Goal: Check status: Check status

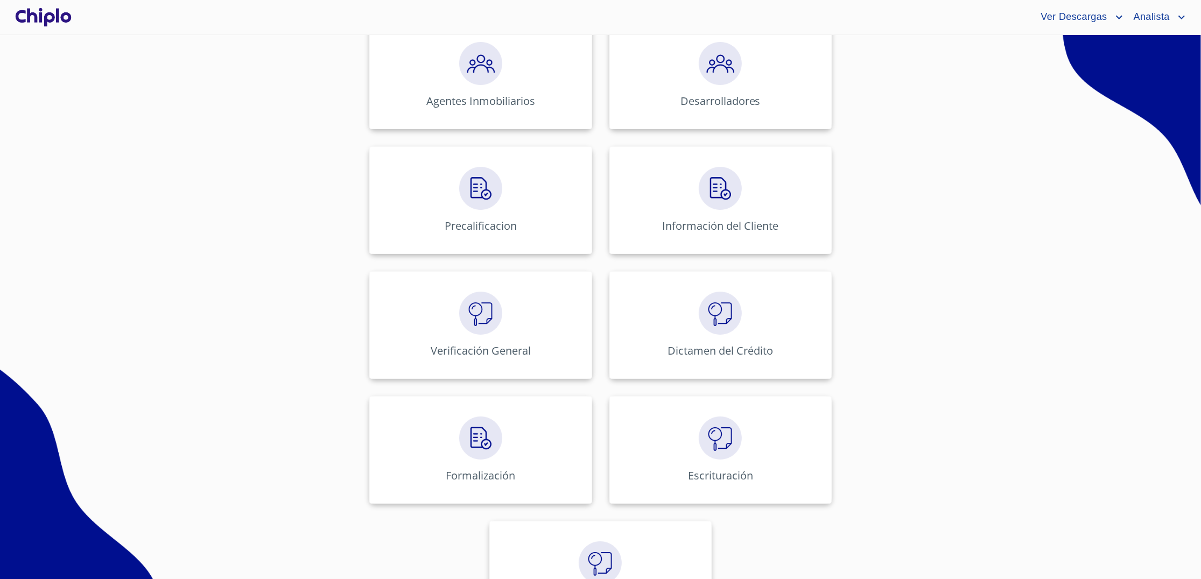
scroll to position [338, 0]
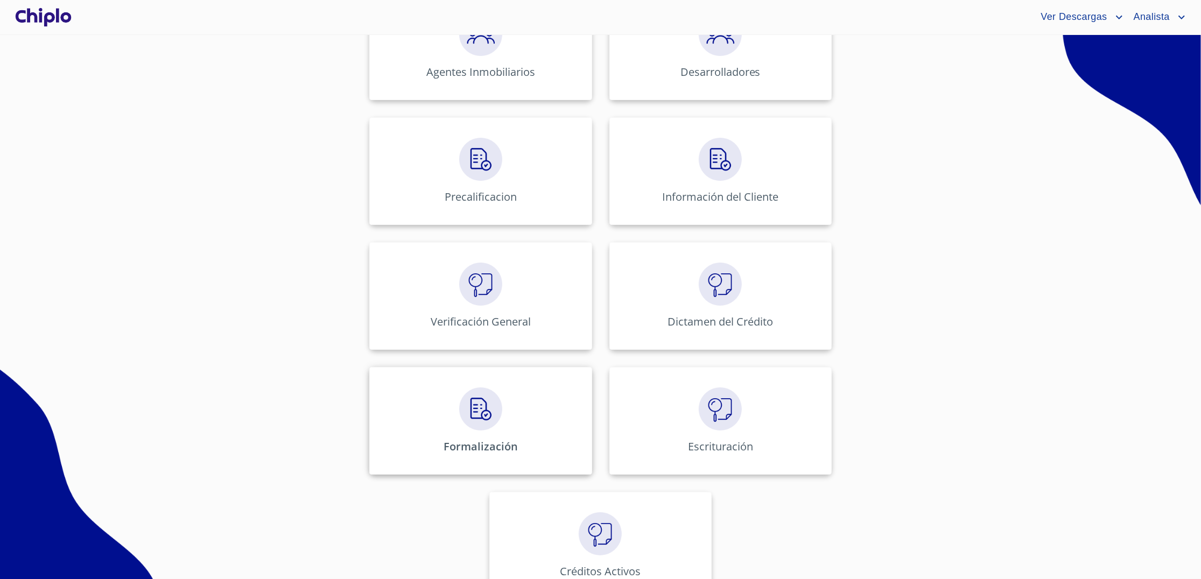
click at [477, 445] on p "Formalización" at bounding box center [481, 446] width 74 height 15
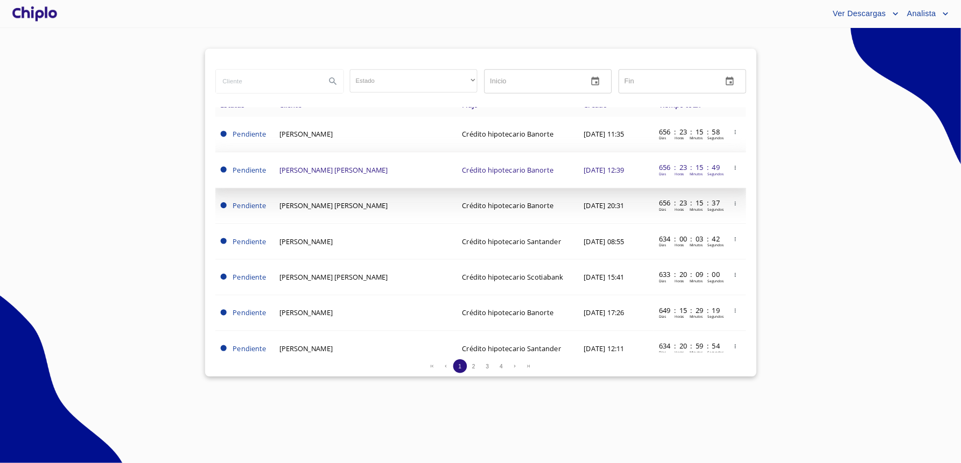
scroll to position [1, 0]
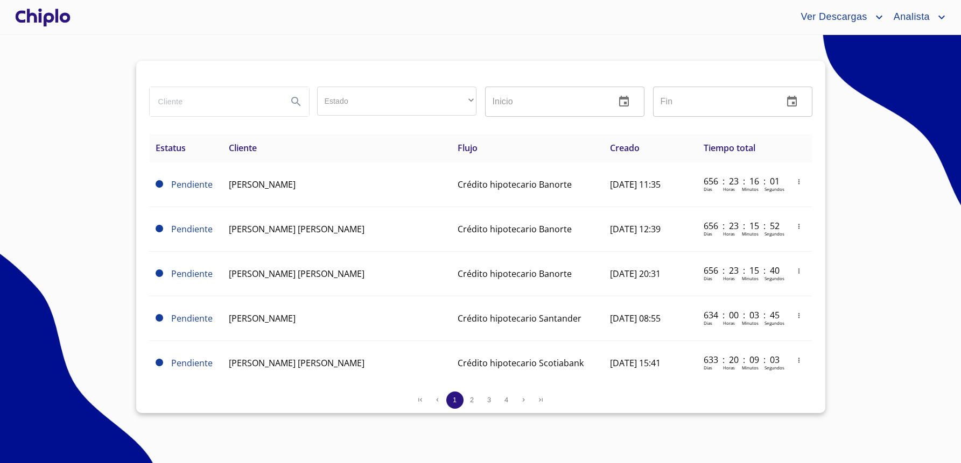
click at [52, 217] on section "Estado ​ ​ Inicio ​ Fin ​ Estatus Cliente Flujo Creado Tiempo total Pendiente […" at bounding box center [480, 249] width 961 height 428
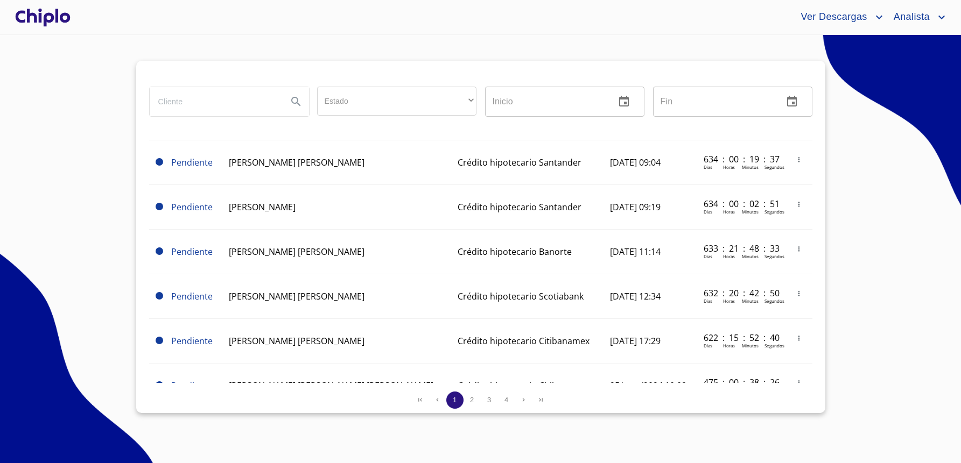
scroll to position [914, 0]
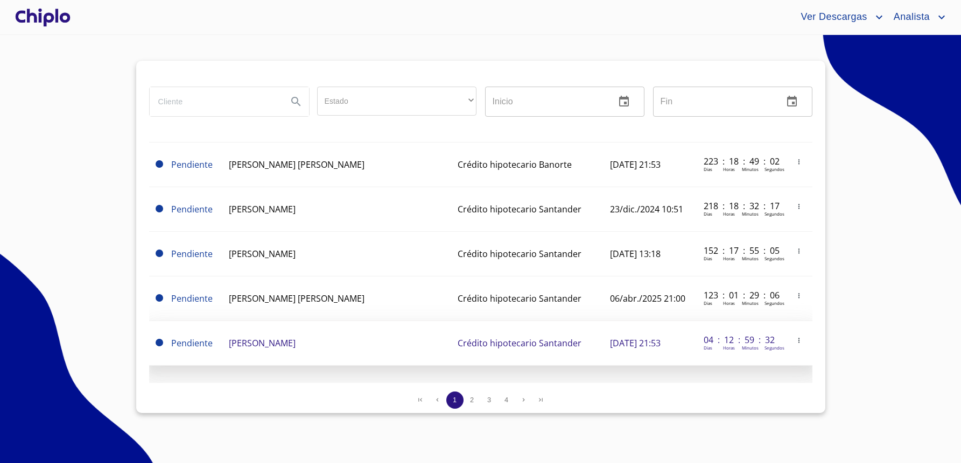
click at [312, 333] on td "[PERSON_NAME]" at bounding box center [336, 343] width 229 height 45
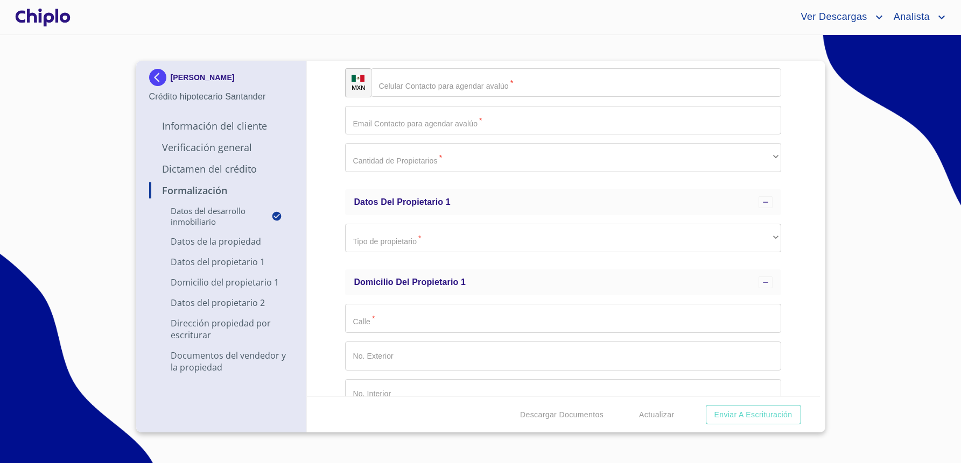
scroll to position [326, 0]
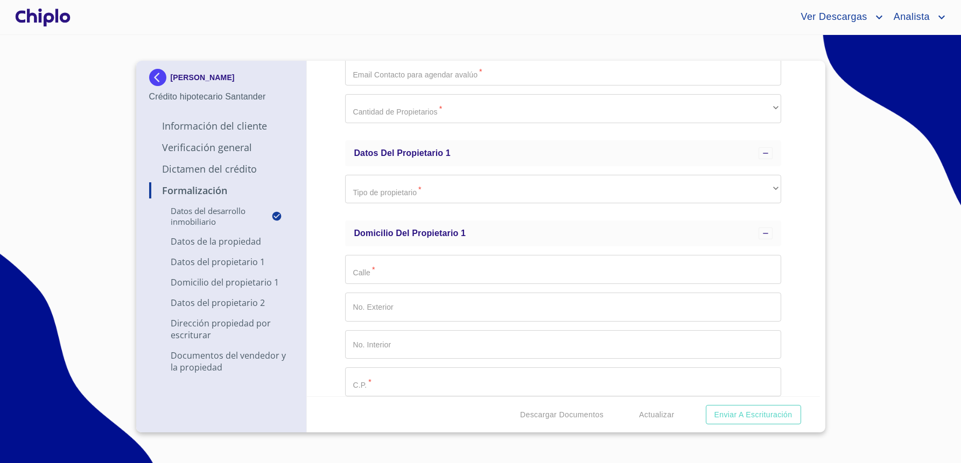
click at [158, 77] on img at bounding box center [160, 77] width 22 height 17
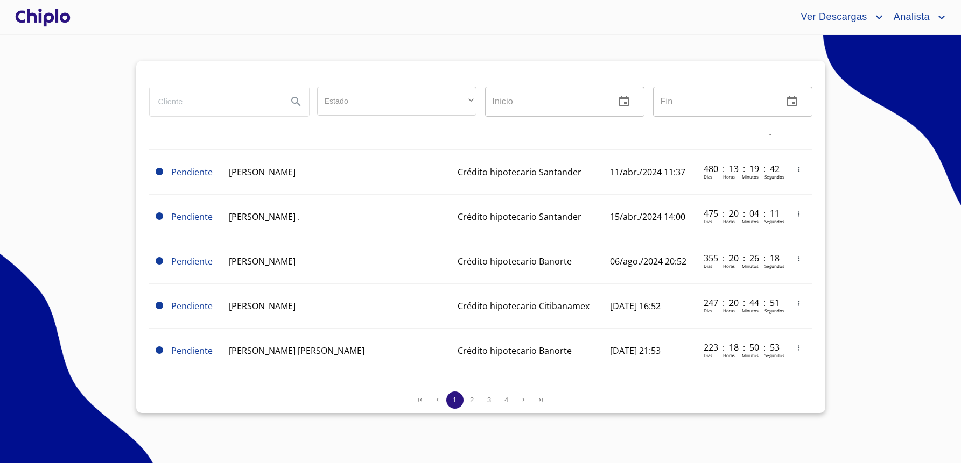
scroll to position [880, 0]
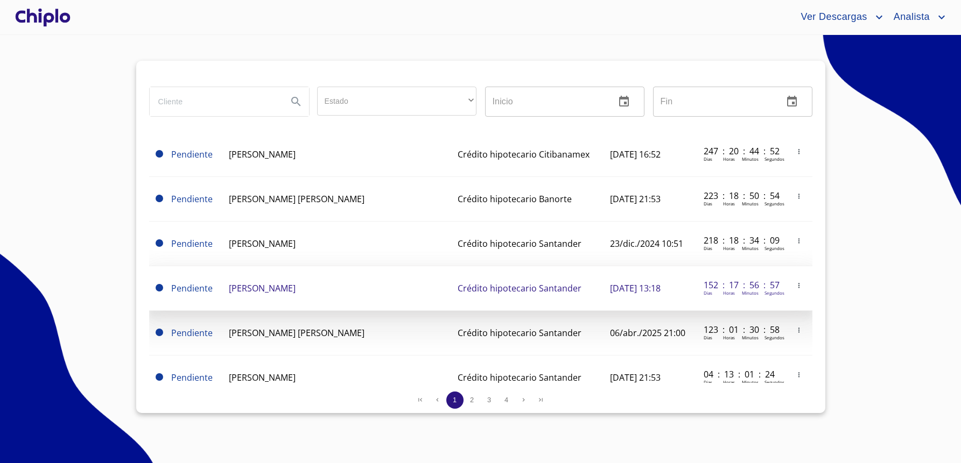
click at [405, 296] on td "[PERSON_NAME]" at bounding box center [336, 288] width 229 height 45
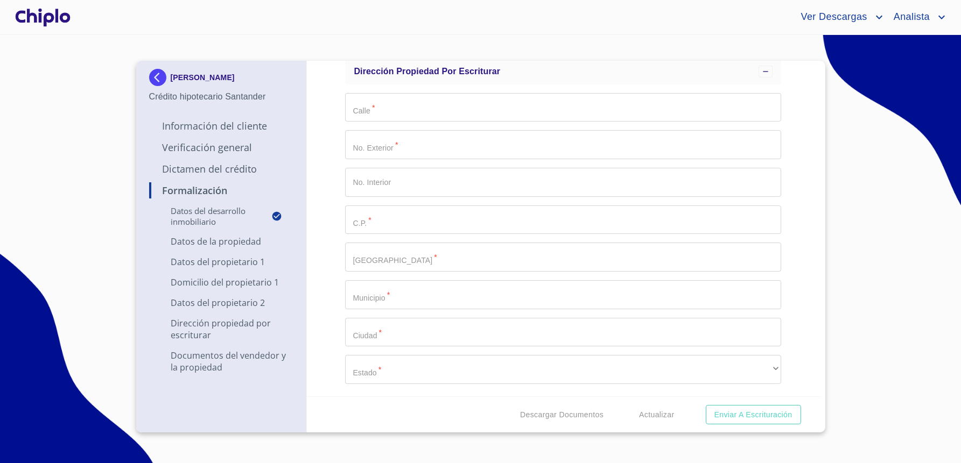
scroll to position [736, 0]
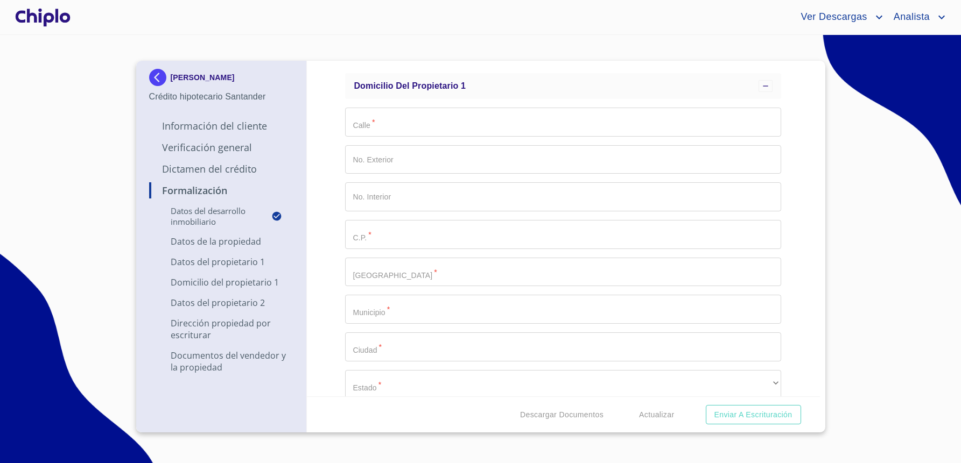
click at [161, 75] on img at bounding box center [160, 77] width 22 height 17
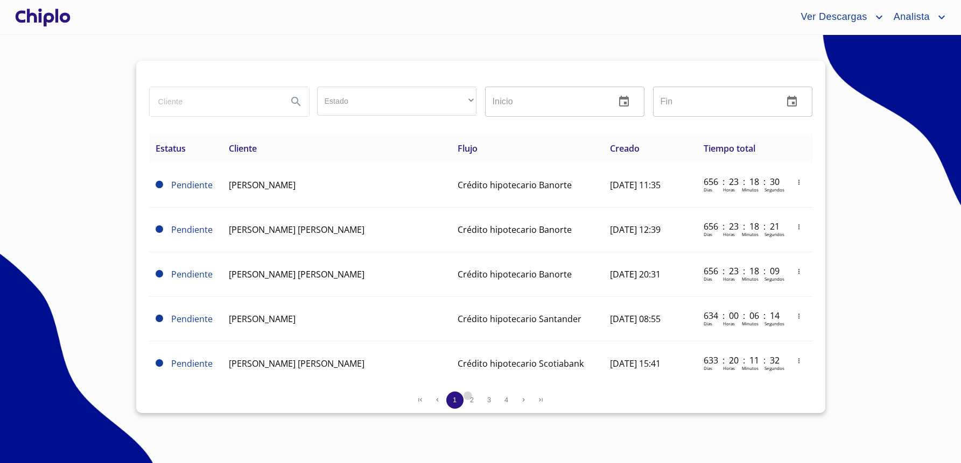
click at [472, 397] on span "2" at bounding box center [472, 400] width 4 height 8
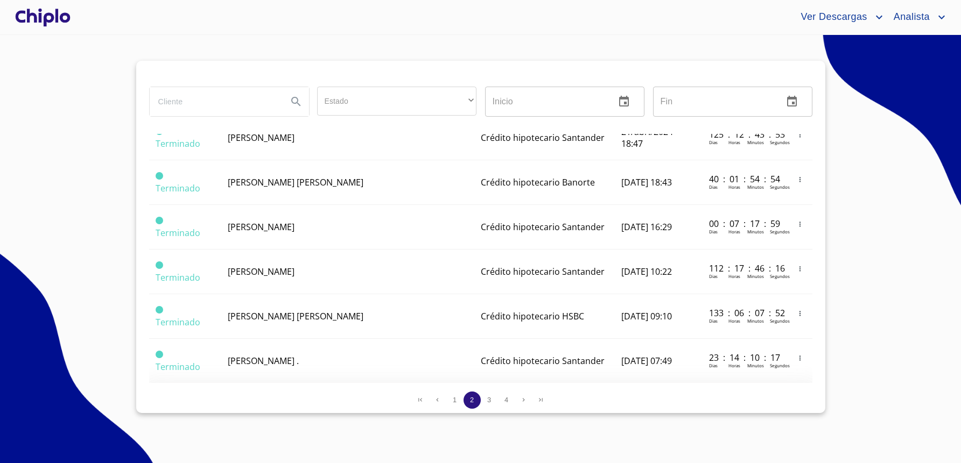
scroll to position [914, 0]
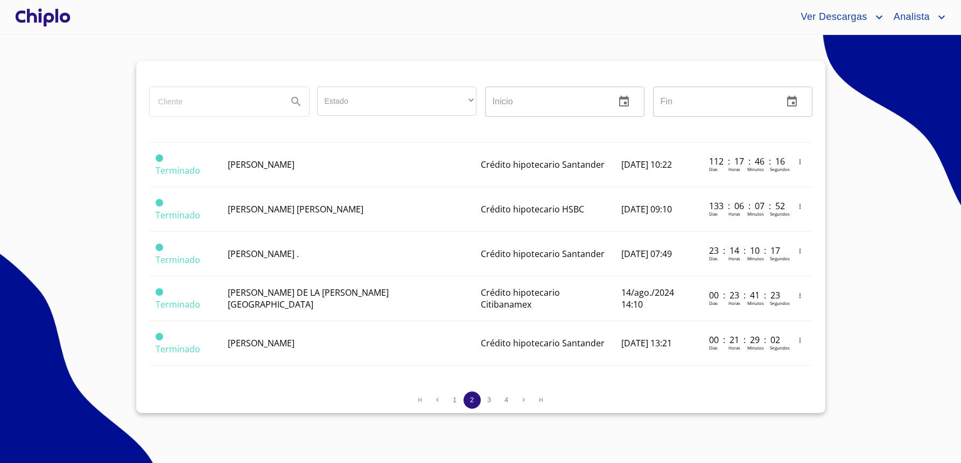
click at [487, 406] on button "3" at bounding box center [489, 400] width 17 height 17
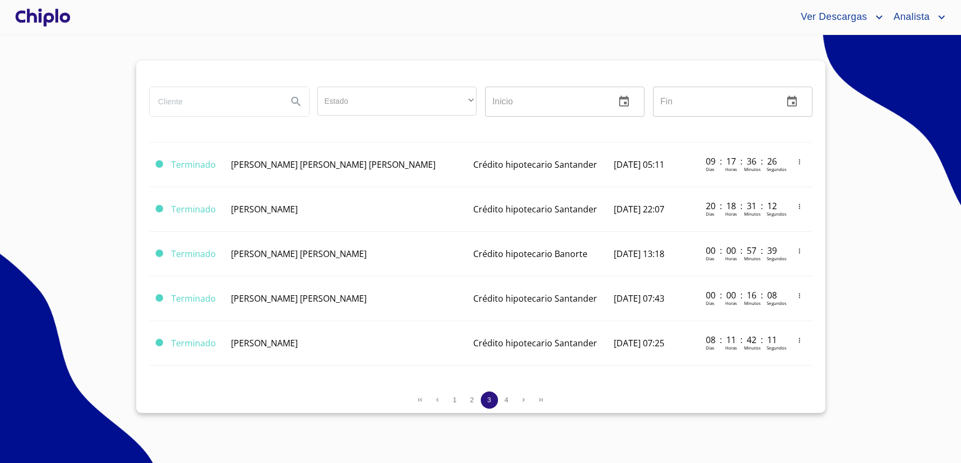
click at [508, 403] on span "4" at bounding box center [506, 400] width 4 height 8
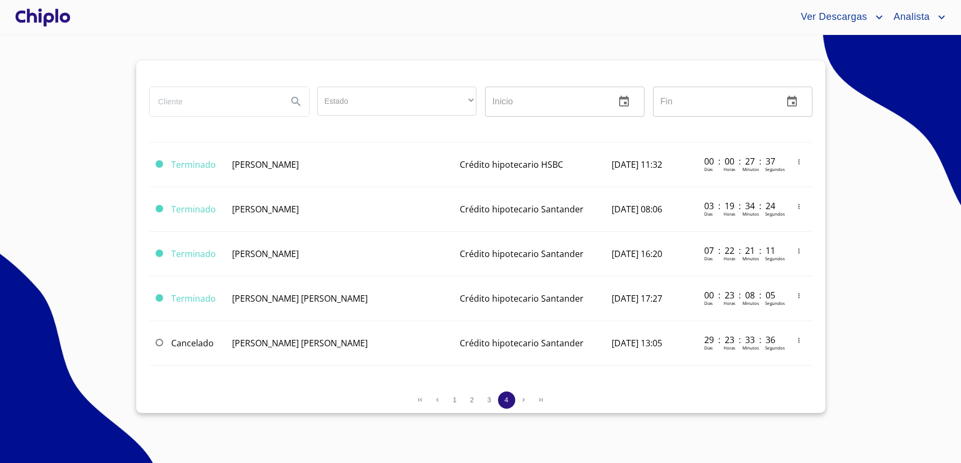
scroll to position [637, 0]
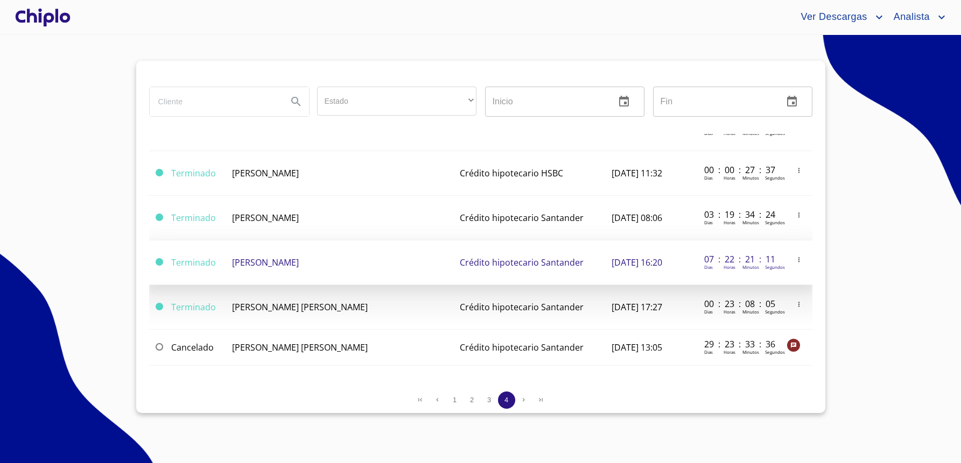
click at [299, 257] on span "[PERSON_NAME]" at bounding box center [265, 263] width 67 height 12
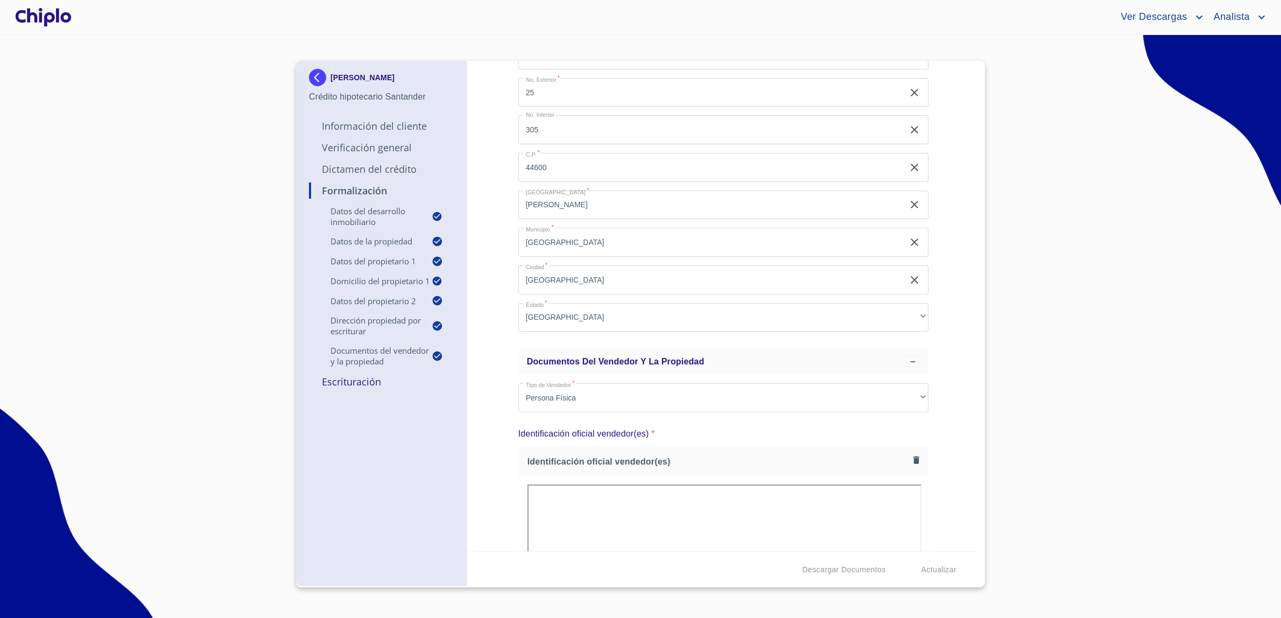
scroll to position [1317, 0]
